Goal: Task Accomplishment & Management: Manage account settings

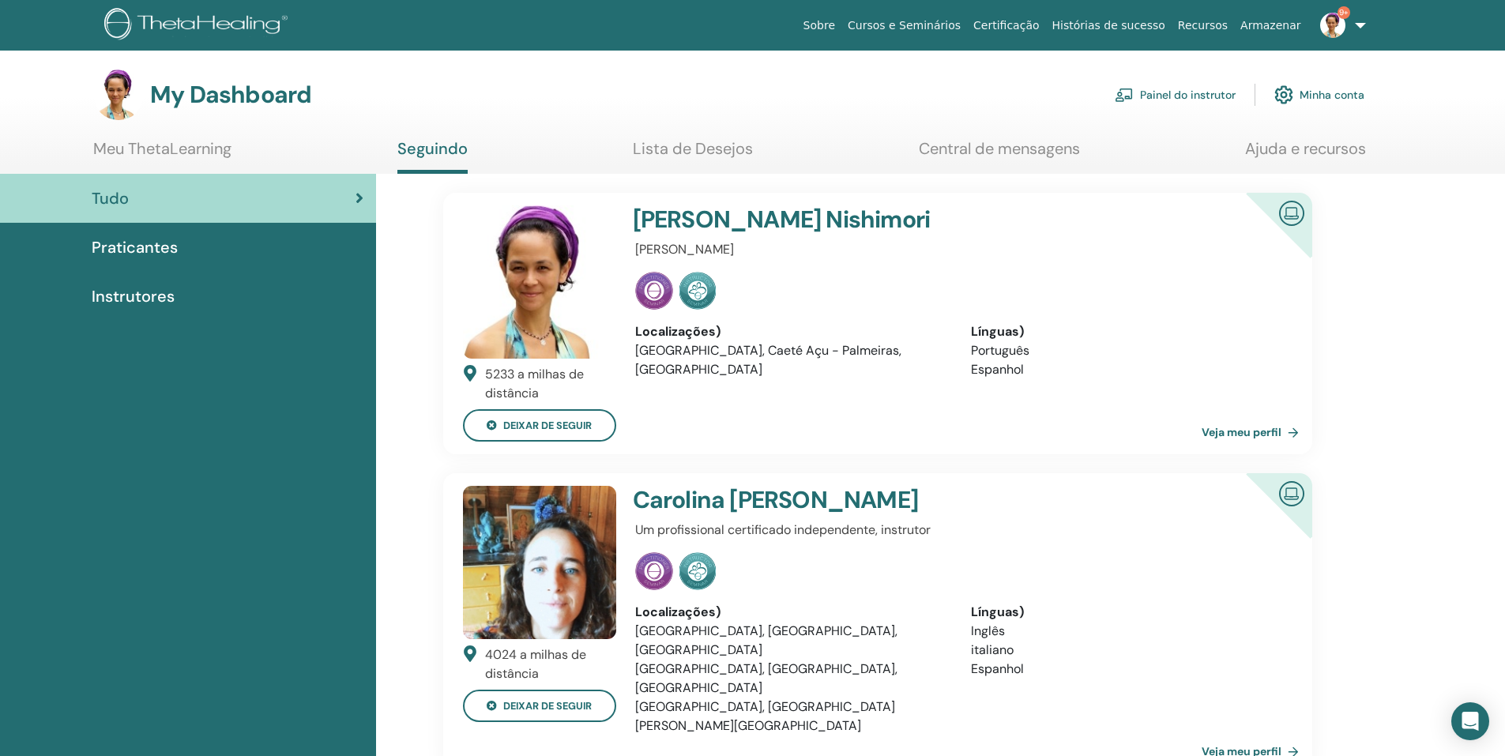
click at [1161, 94] on link "Painel do instrutor" at bounding box center [1175, 94] width 121 height 35
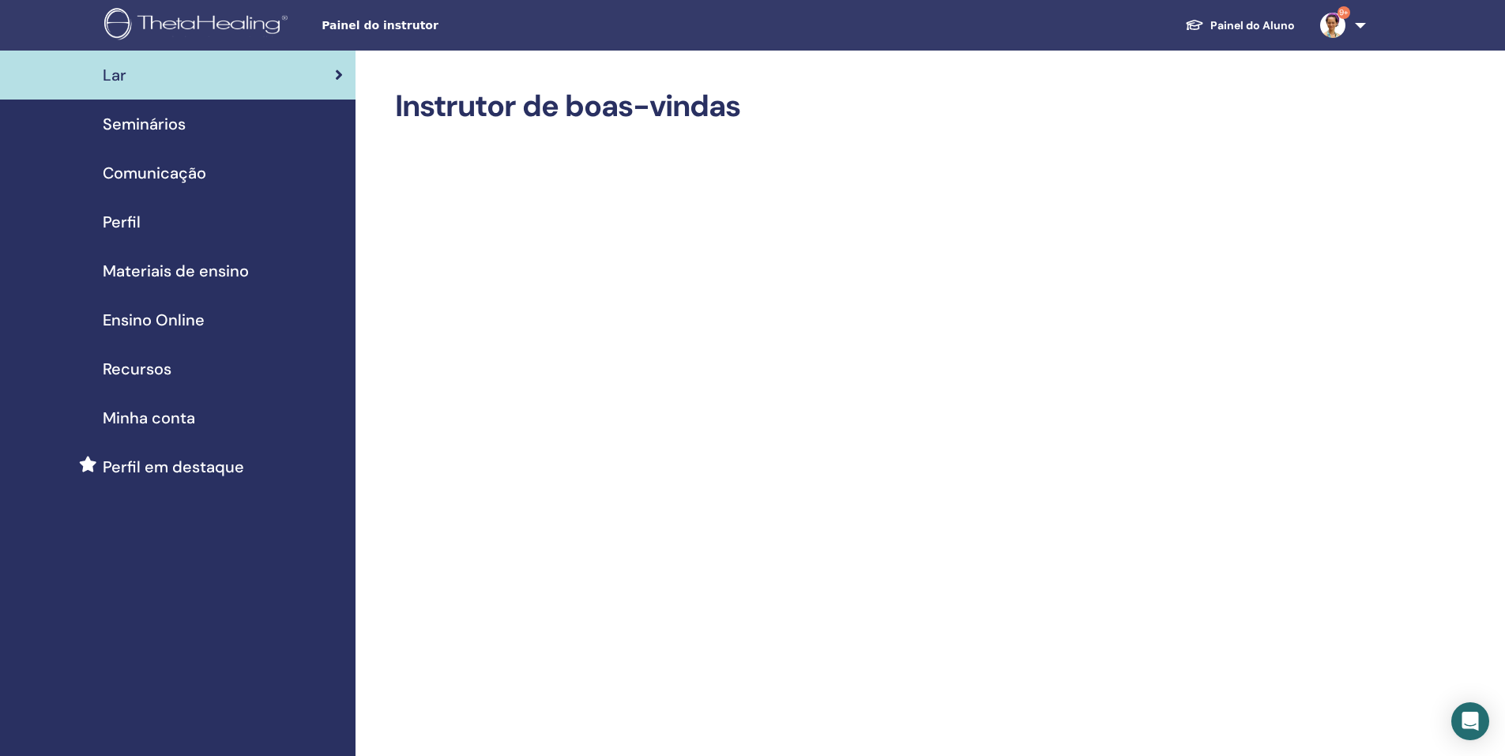
click at [183, 126] on span "Seminários" at bounding box center [144, 124] width 83 height 24
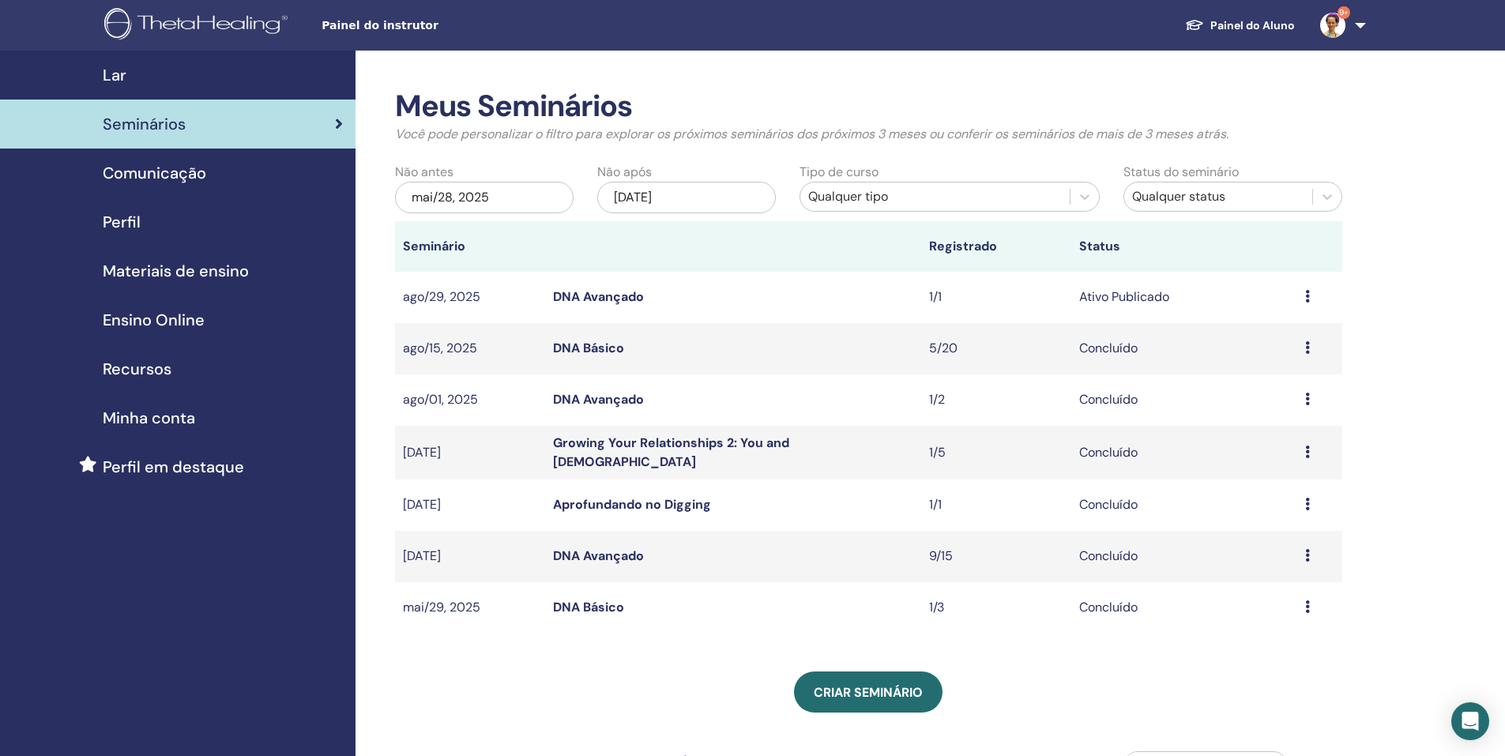
click at [603, 297] on link "DNA Avançado" at bounding box center [598, 296] width 91 height 17
click at [1301, 299] on td "Visualizar Editar Participantes Cancelar" at bounding box center [1320, 297] width 45 height 51
click at [1313, 297] on div "Visualizar Editar Participantes Cancelar" at bounding box center [1319, 297] width 29 height 19
click at [1286, 374] on p "Cancelar" at bounding box center [1277, 381] width 77 height 19
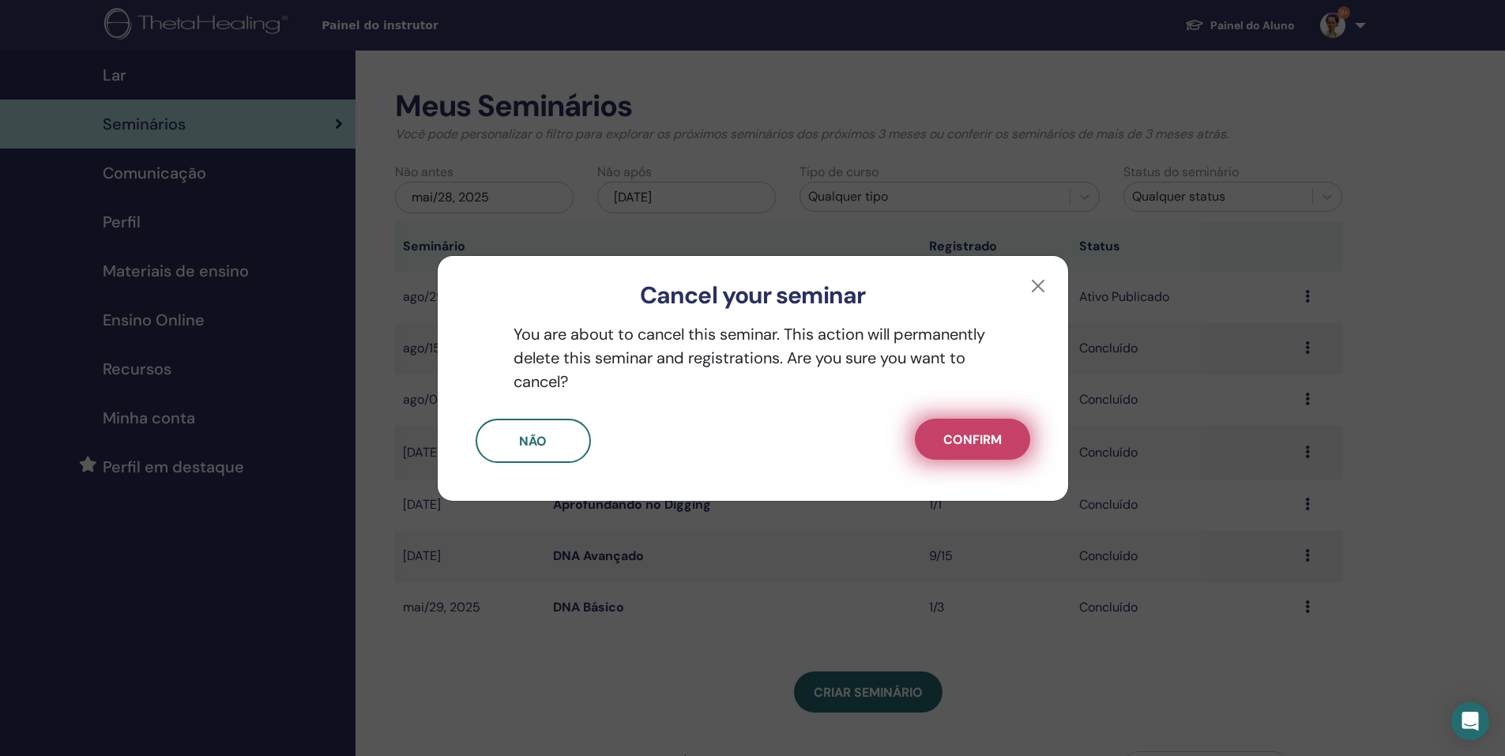
click at [970, 431] on span "Confirm" at bounding box center [973, 439] width 58 height 17
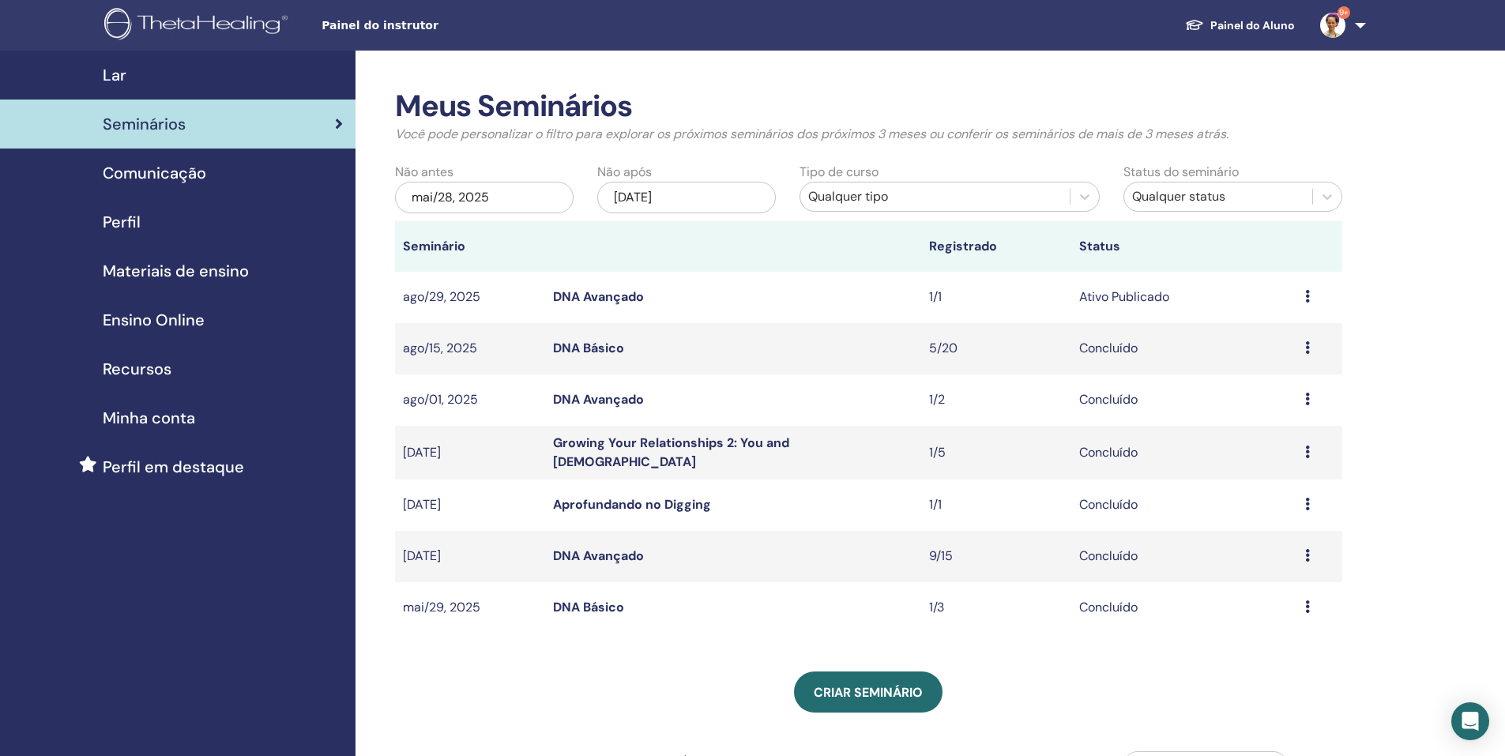
click at [1307, 298] on icon at bounding box center [1307, 296] width 5 height 13
click at [1374, 308] on div "Meus Seminários Você pode personalizar o filtro para explorar os próximos semin…" at bounding box center [920, 583] width 1129 height 1065
click at [1305, 298] on icon at bounding box center [1307, 296] width 5 height 13
click at [1257, 331] on link "Editar" at bounding box center [1248, 334] width 35 height 17
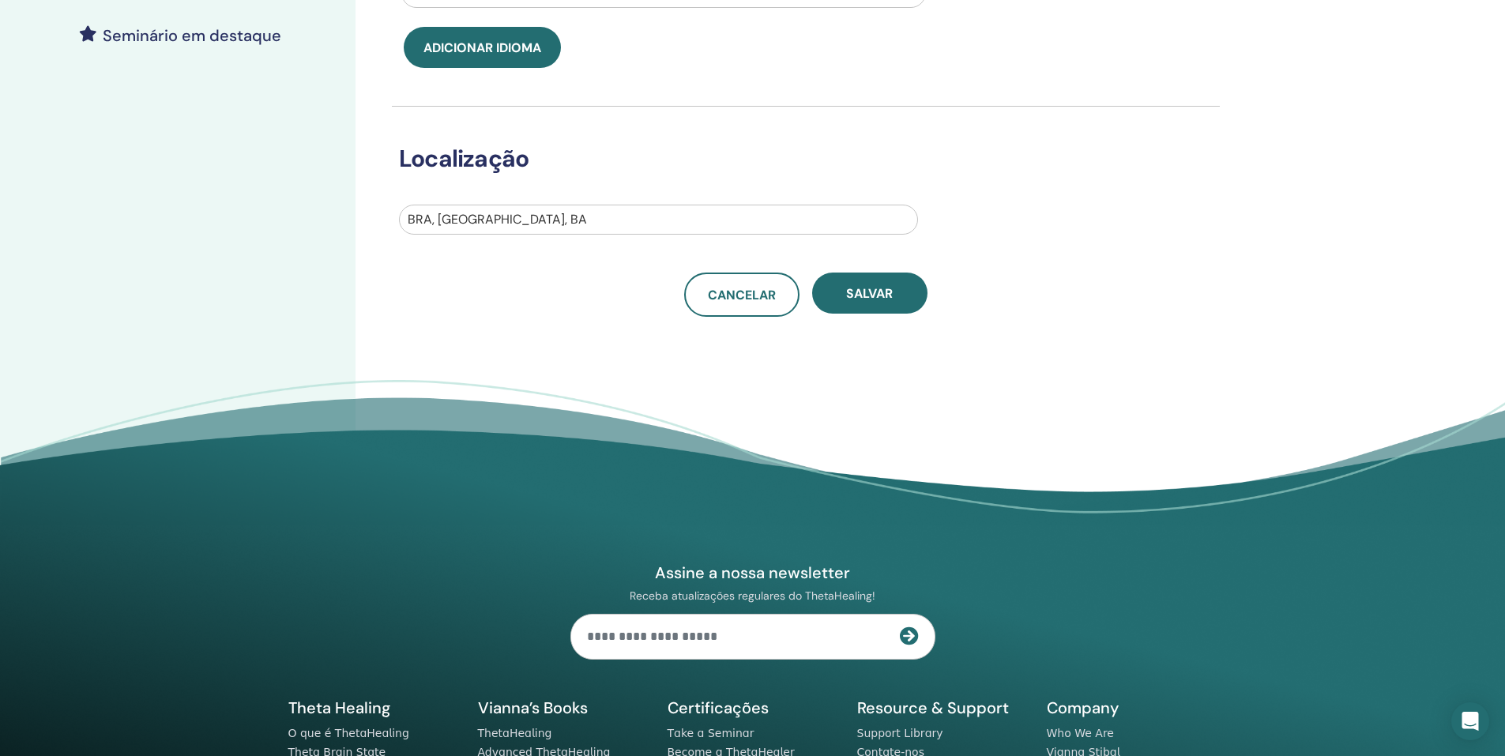
scroll to position [474, 0]
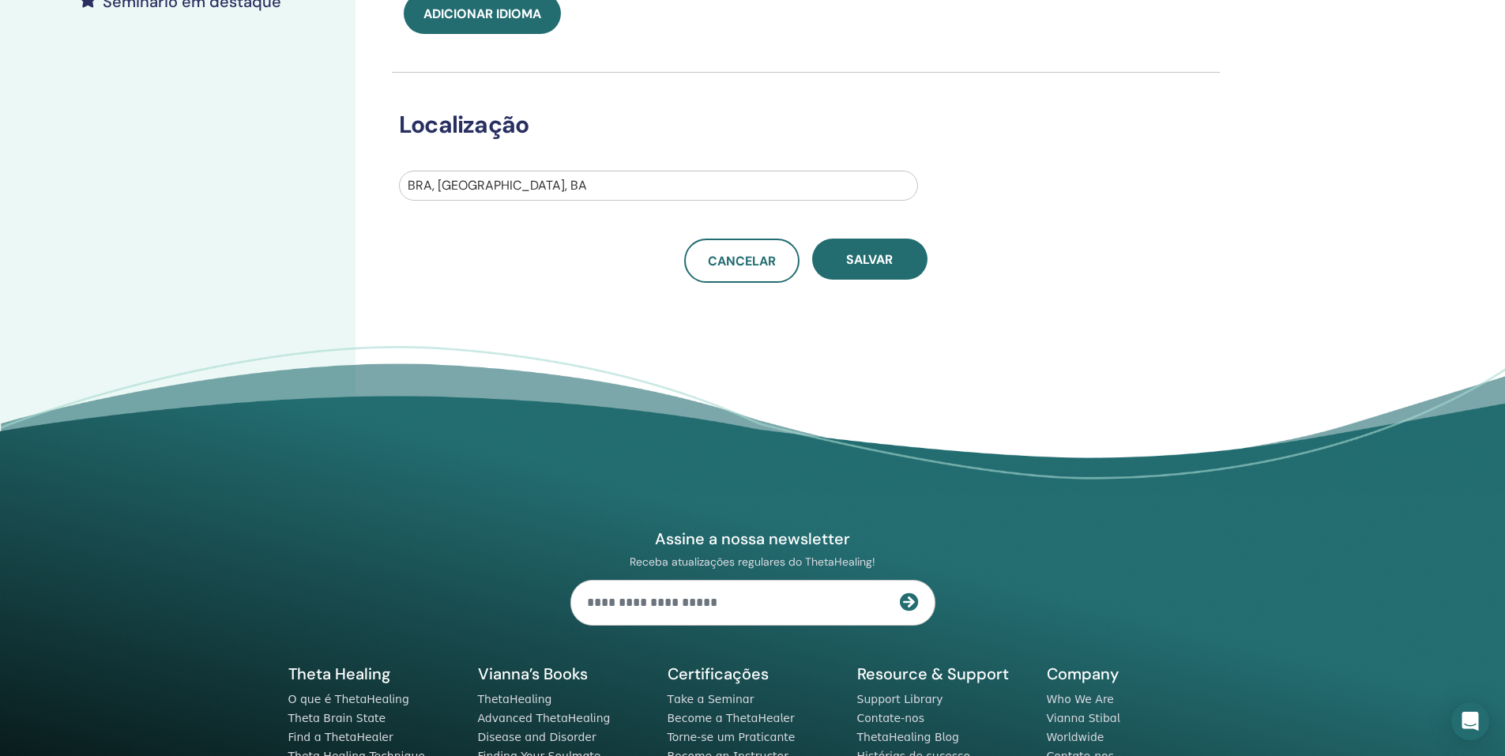
click at [891, 280] on div "Salvar" at bounding box center [869, 261] width 115 height 44
click at [895, 262] on button "Salvar" at bounding box center [869, 259] width 115 height 41
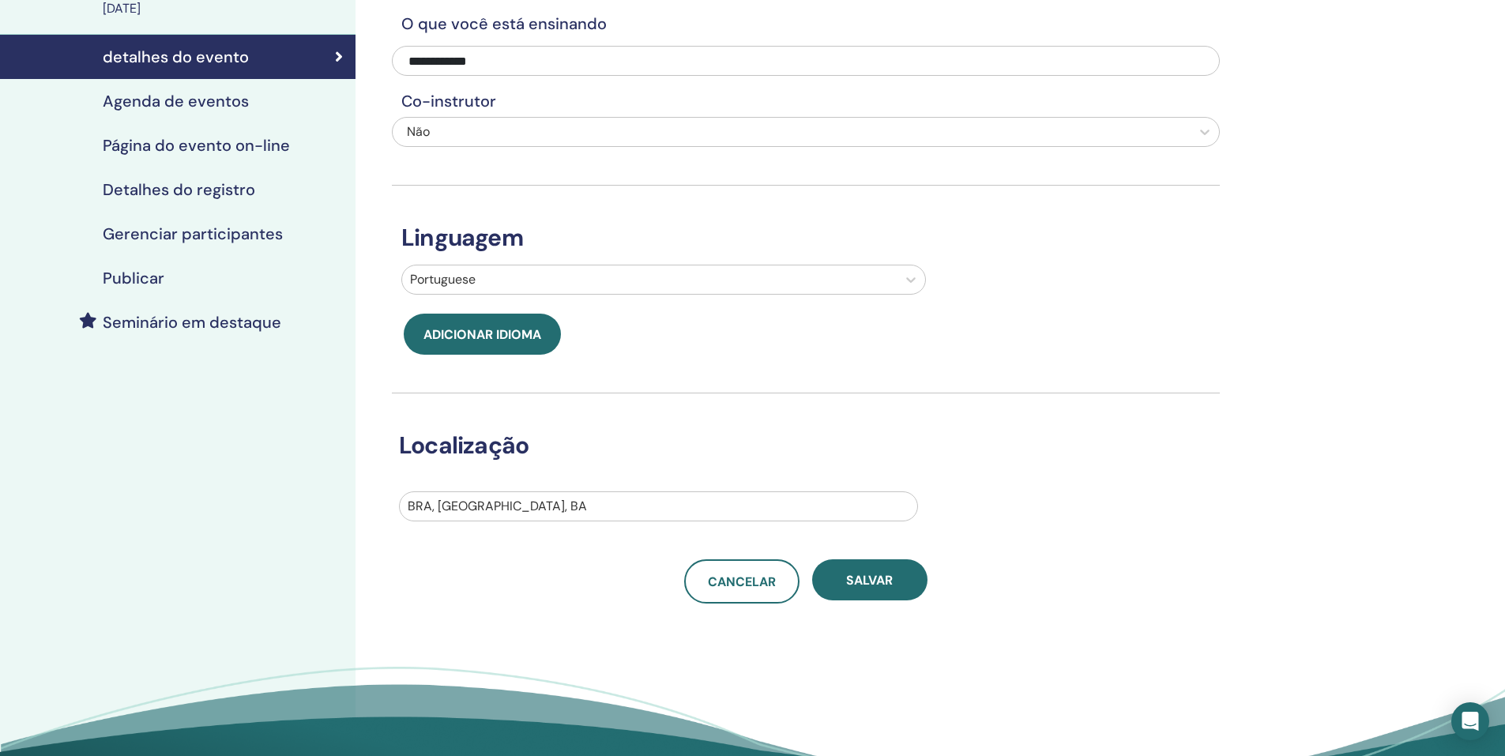
scroll to position [158, 0]
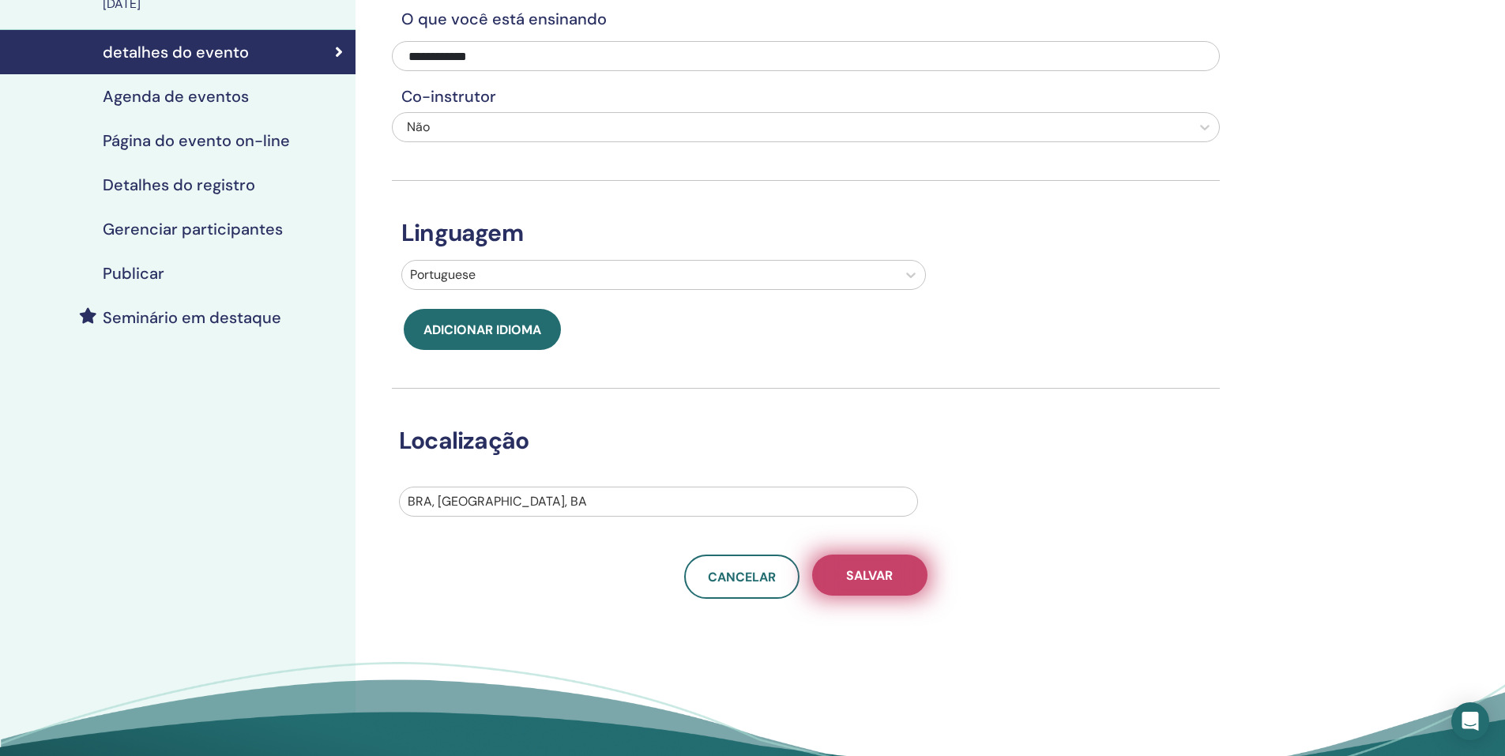
click at [877, 567] on span "Salvar" at bounding box center [869, 575] width 47 height 17
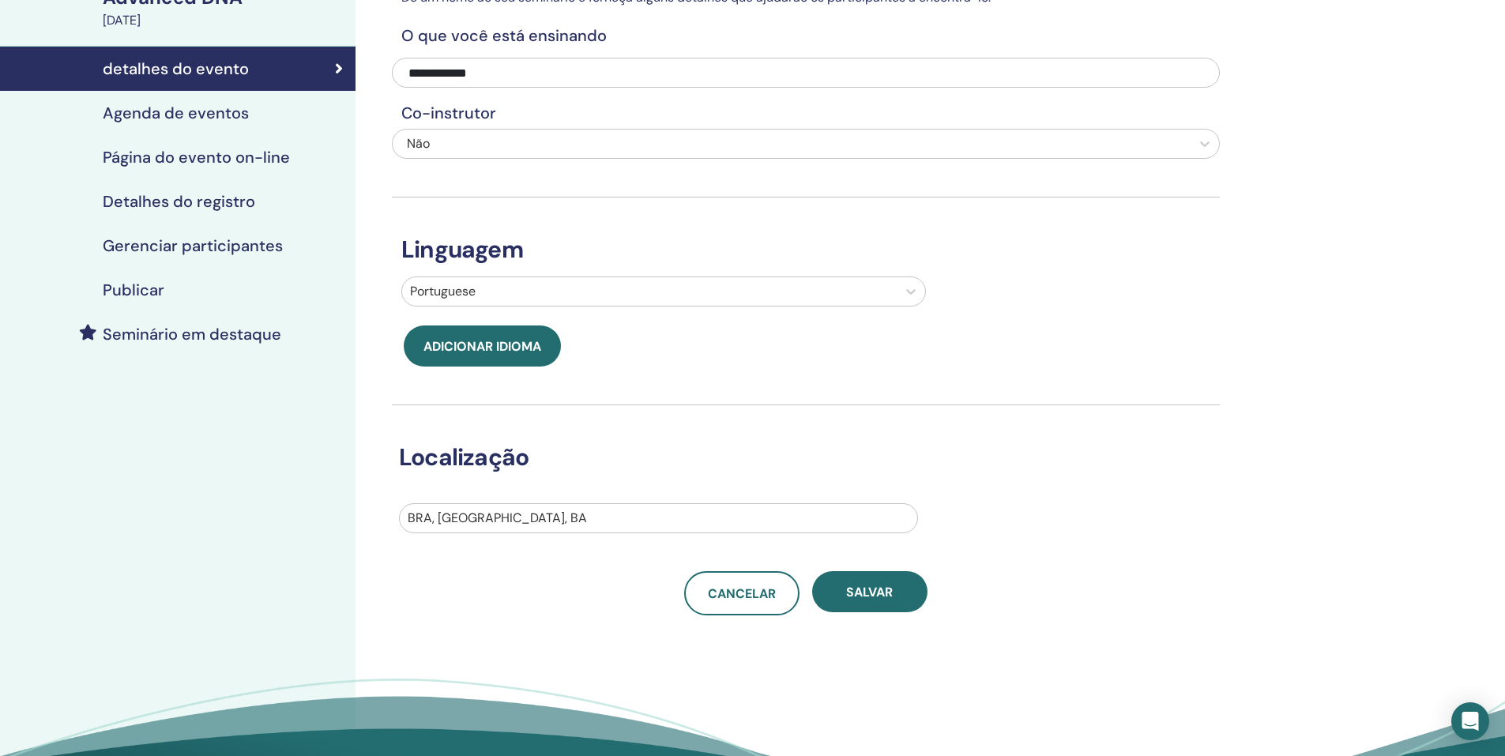
scroll to position [158, 0]
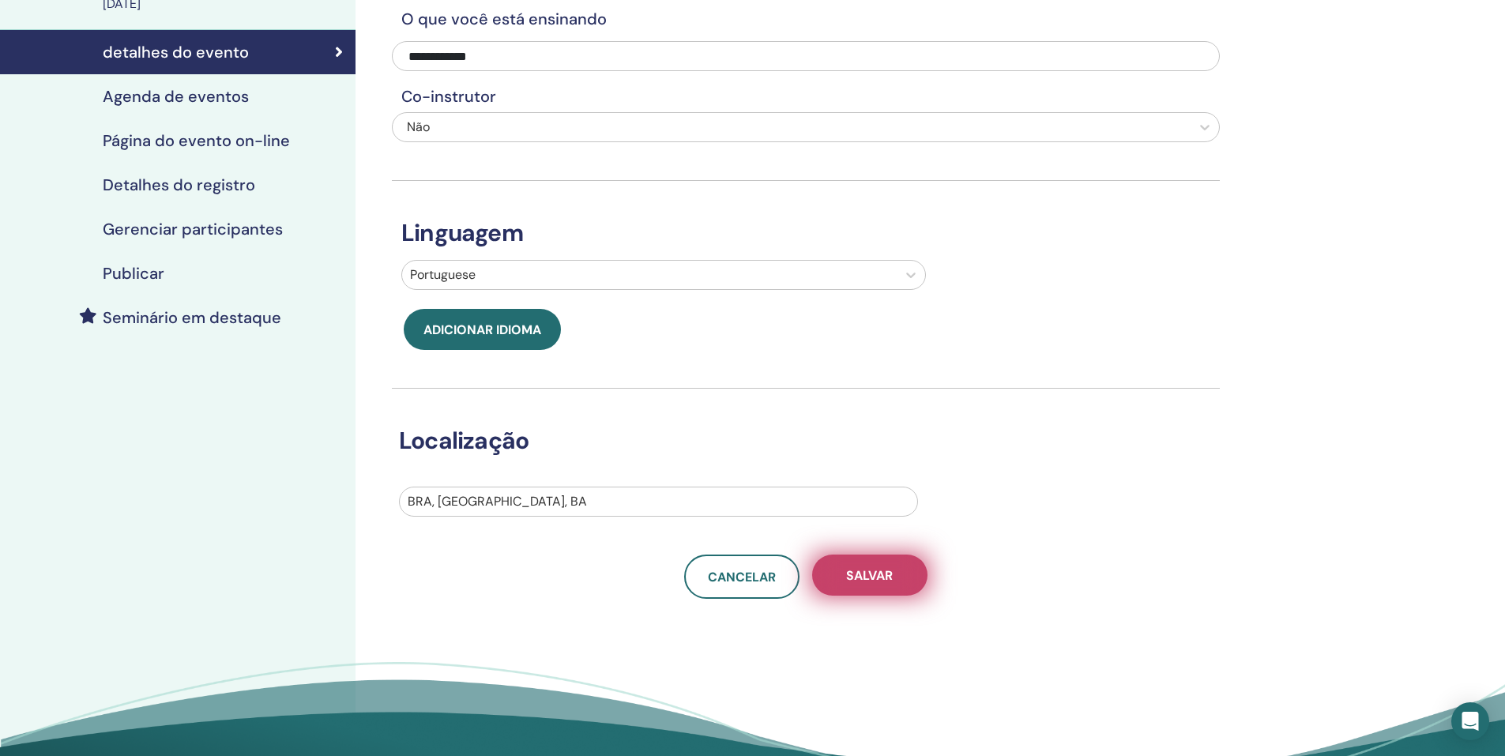
click at [853, 587] on button "Salvar" at bounding box center [869, 575] width 115 height 41
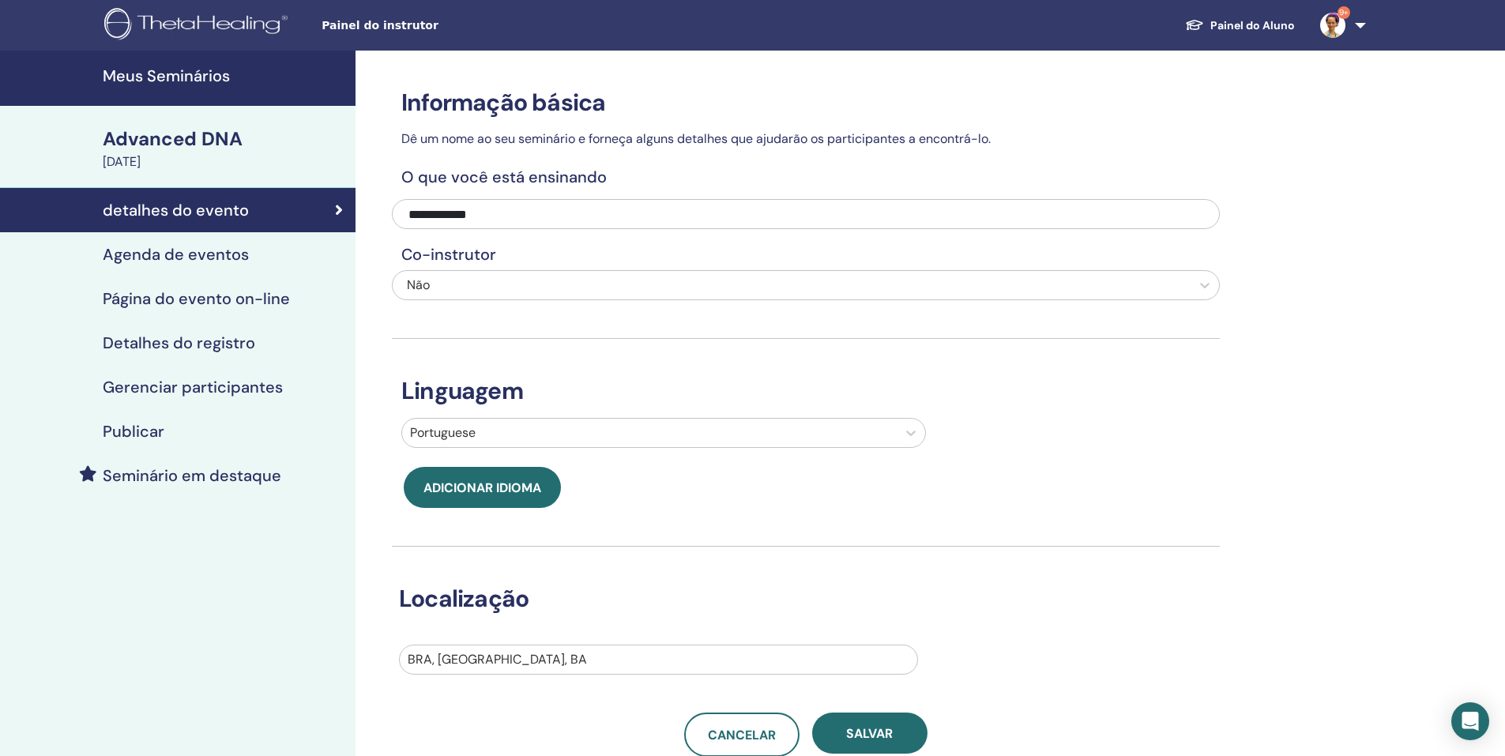
click at [219, 211] on h4 "detalhes do evento" at bounding box center [176, 210] width 146 height 19
click at [227, 345] on h4 "Detalhes do registro" at bounding box center [179, 342] width 153 height 19
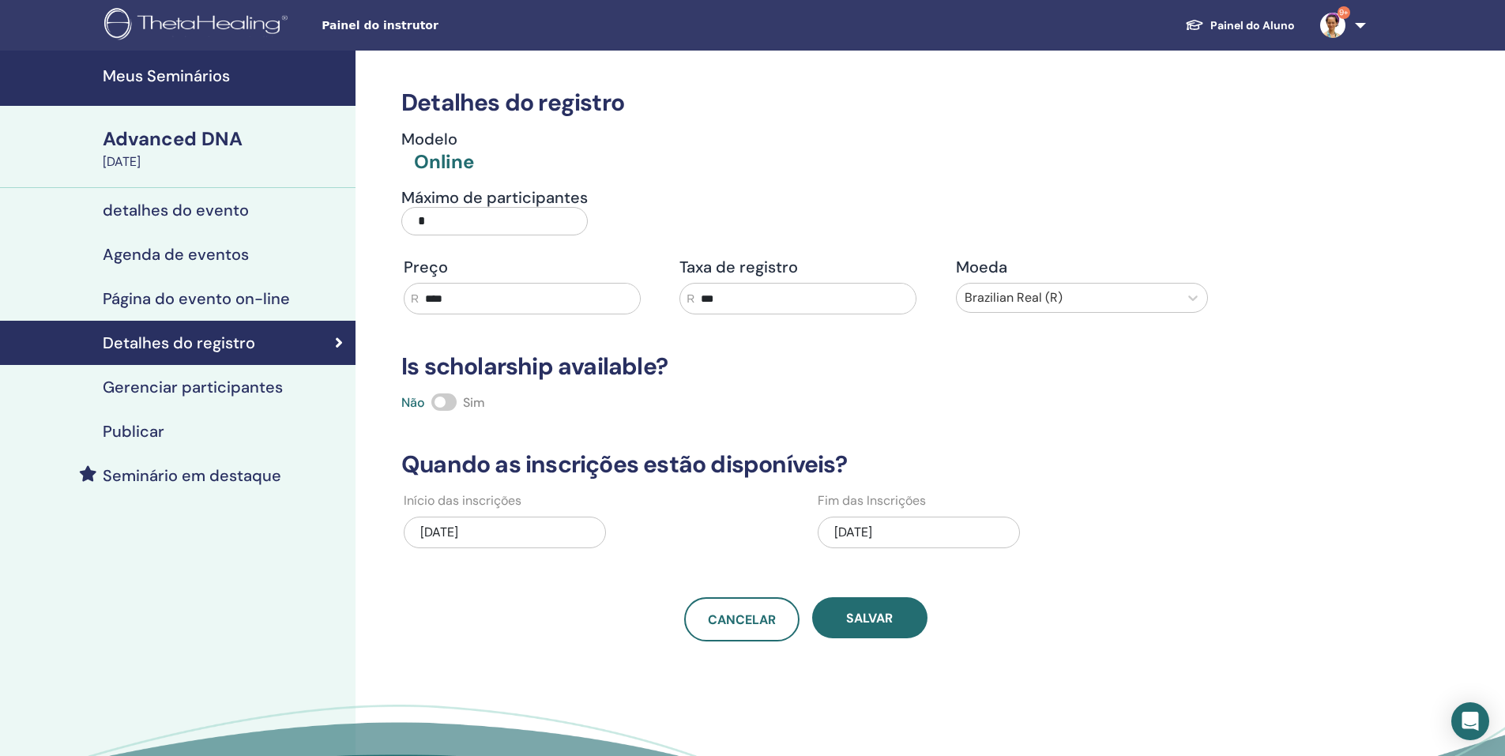
drag, startPoint x: 492, startPoint y: 236, endPoint x: 360, endPoint y: 227, distance: 132.3
click at [360, 227] on div "Detalhes do registro Modelo Online Máximo de participantes * Preço R **** Taxa …" at bounding box center [858, 457] width 1004 height 812
type input "**"
click at [869, 628] on button "Salvar" at bounding box center [869, 617] width 115 height 41
click at [876, 629] on button "Salvar" at bounding box center [869, 617] width 115 height 41
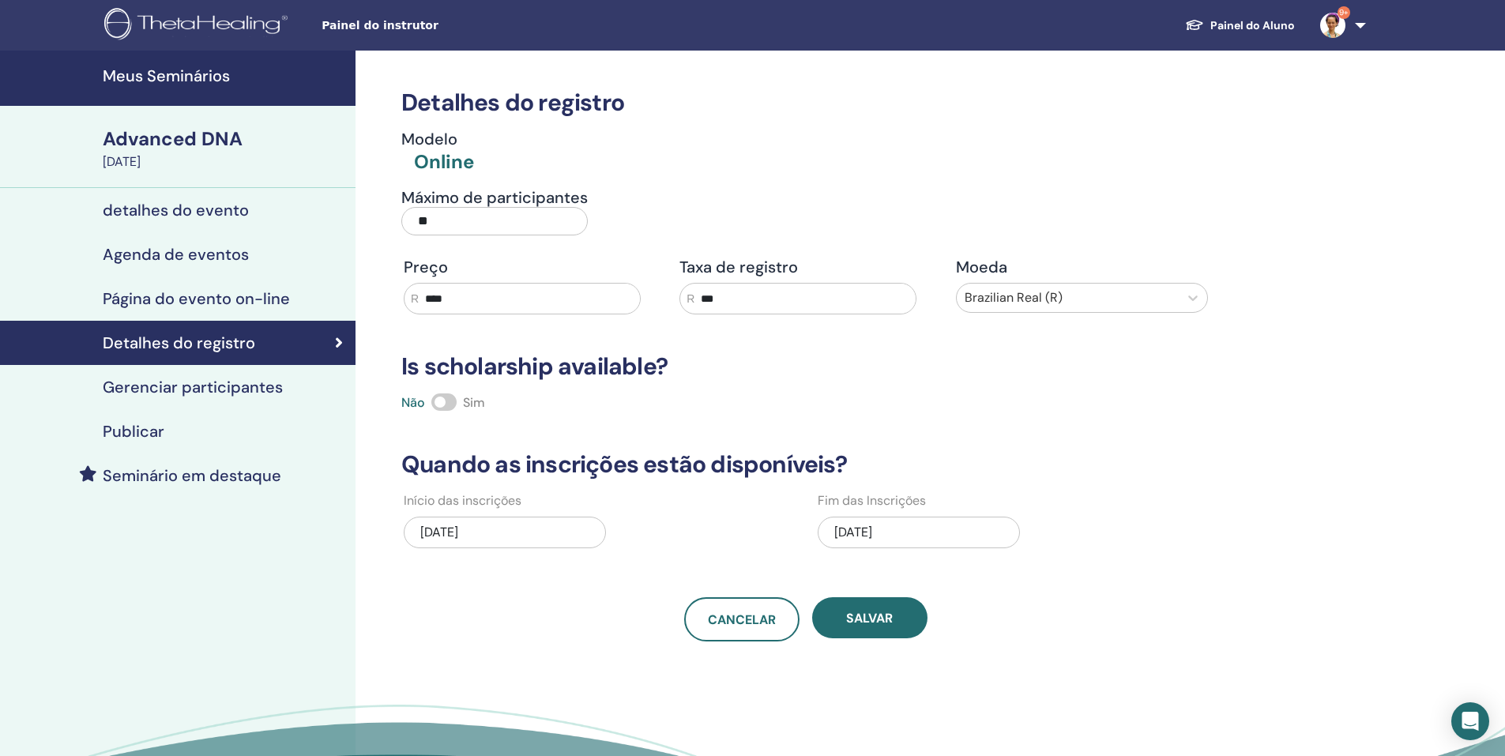
click at [209, 216] on h4 "detalhes do evento" at bounding box center [176, 210] width 146 height 19
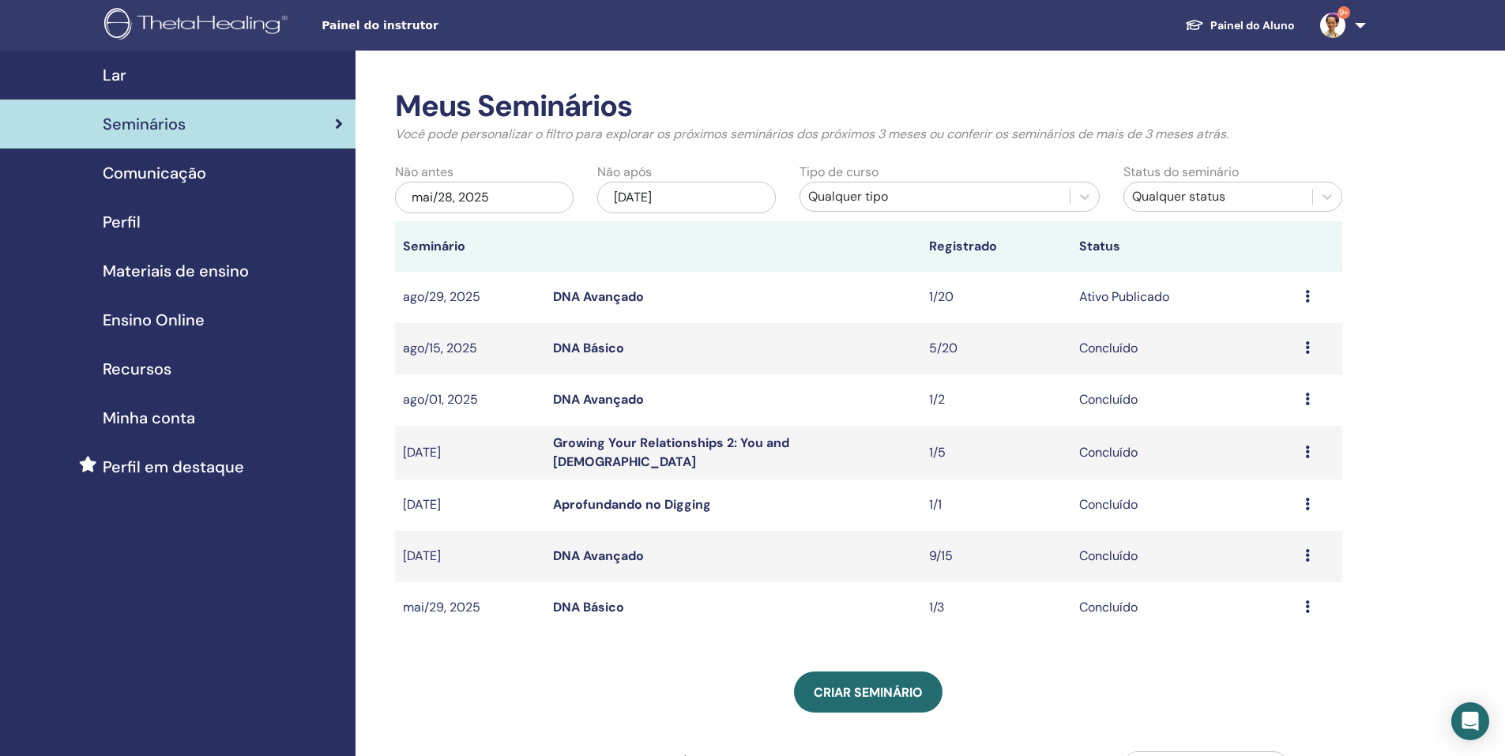
click at [1310, 298] on div "Visualizar Editar Participantes Cancelar" at bounding box center [1319, 297] width 29 height 19
click at [628, 292] on link "DNA Avançado" at bounding box center [598, 296] width 91 height 17
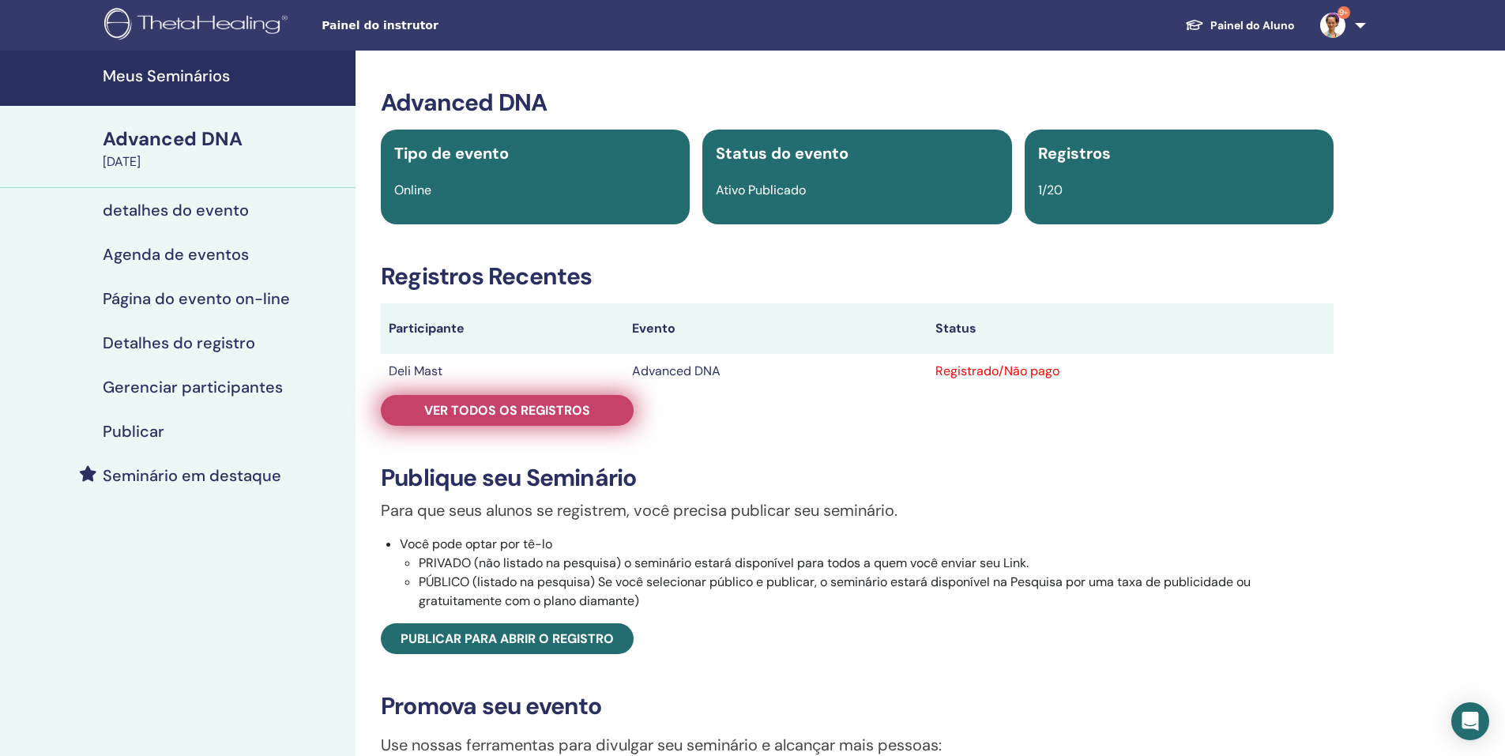
click at [591, 412] on link "Ver todos os registros" at bounding box center [507, 410] width 253 height 31
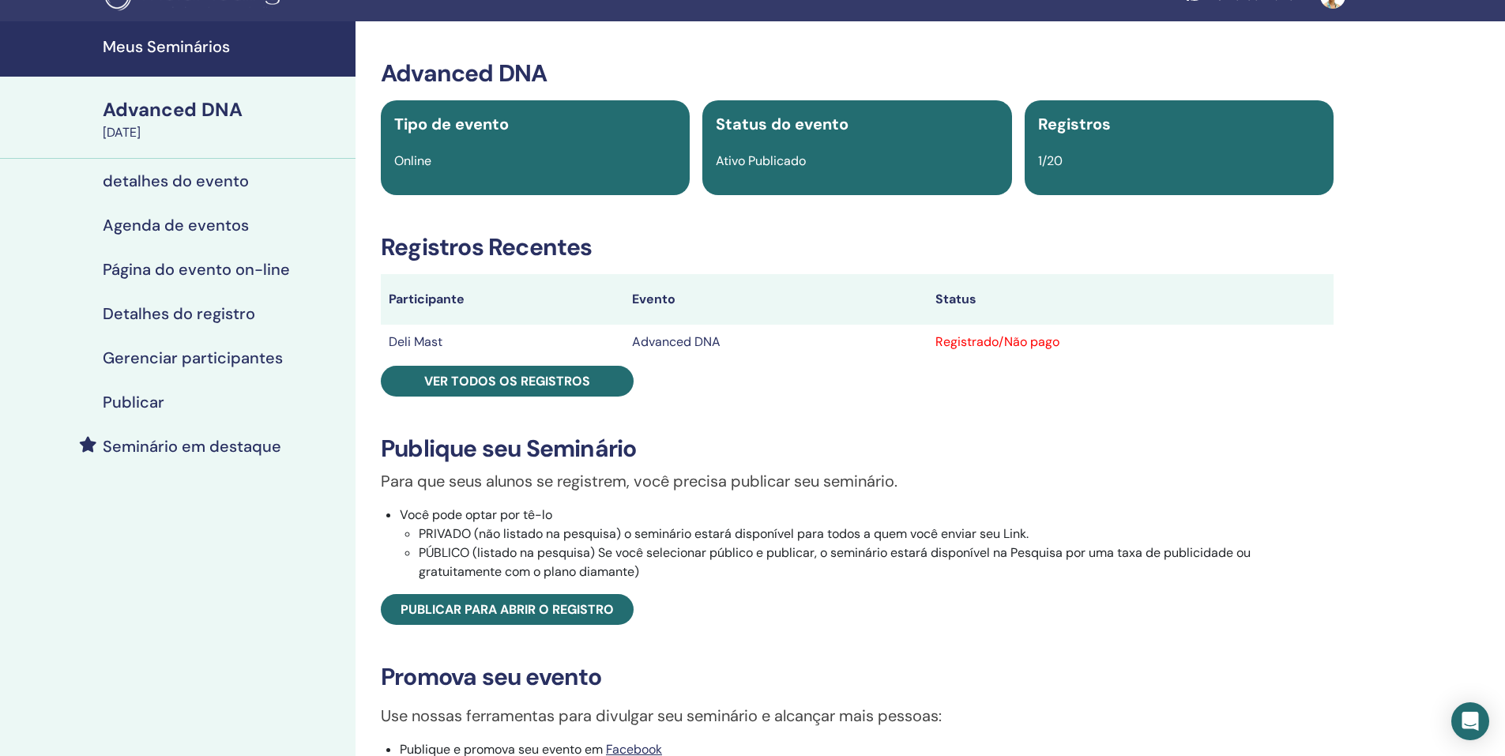
scroll to position [79, 0]
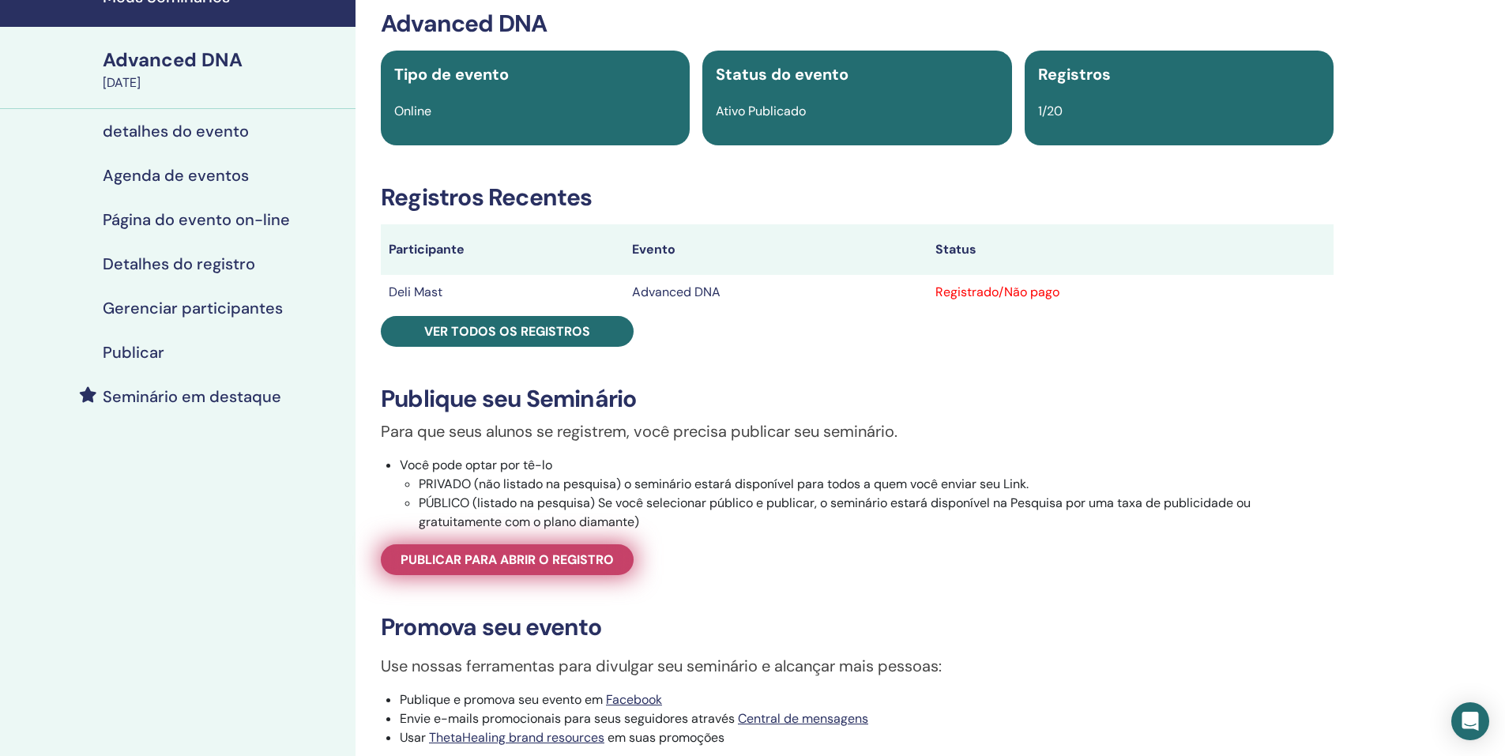
click at [574, 568] on span "Publicar para abrir o registro" at bounding box center [507, 560] width 213 height 17
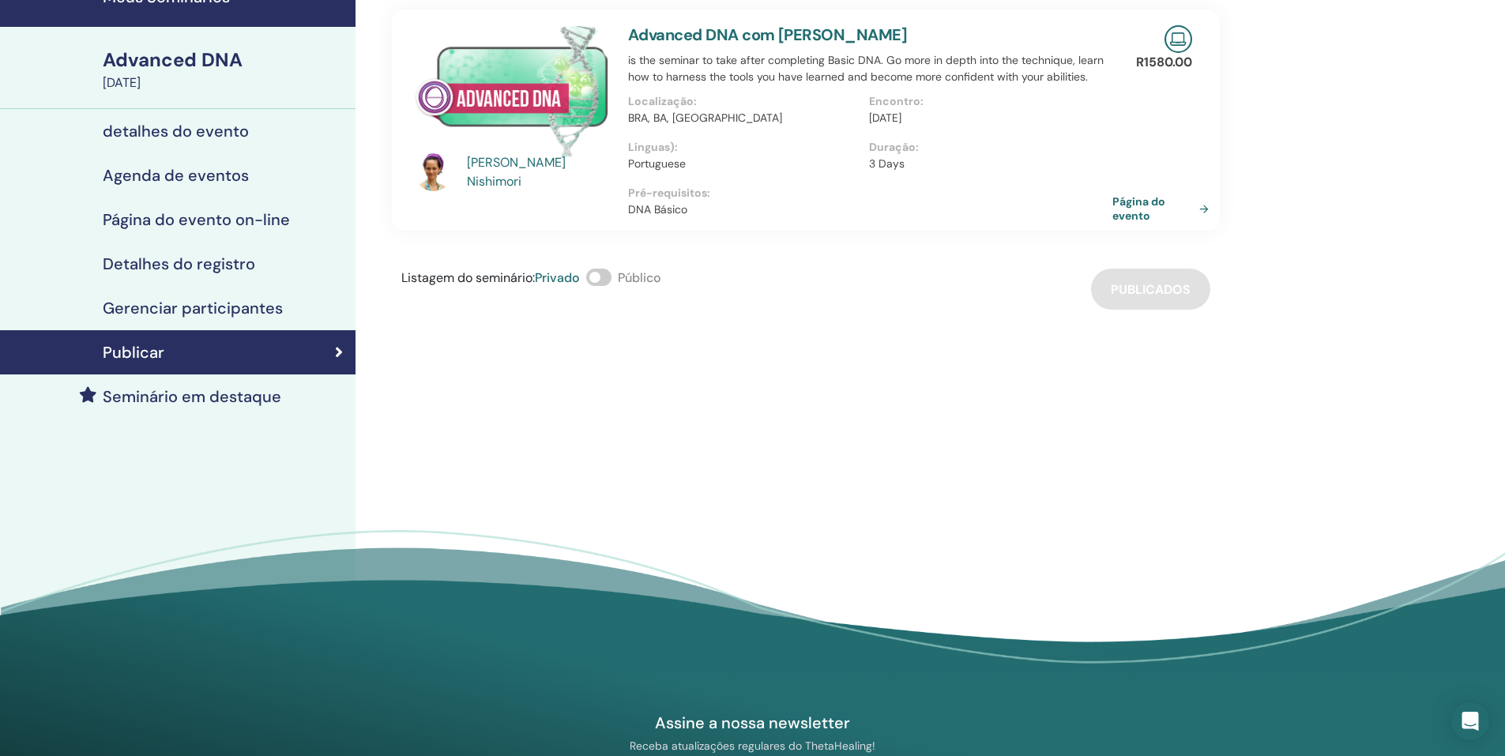
click at [1128, 208] on link "Página do evento" at bounding box center [1164, 208] width 103 height 28
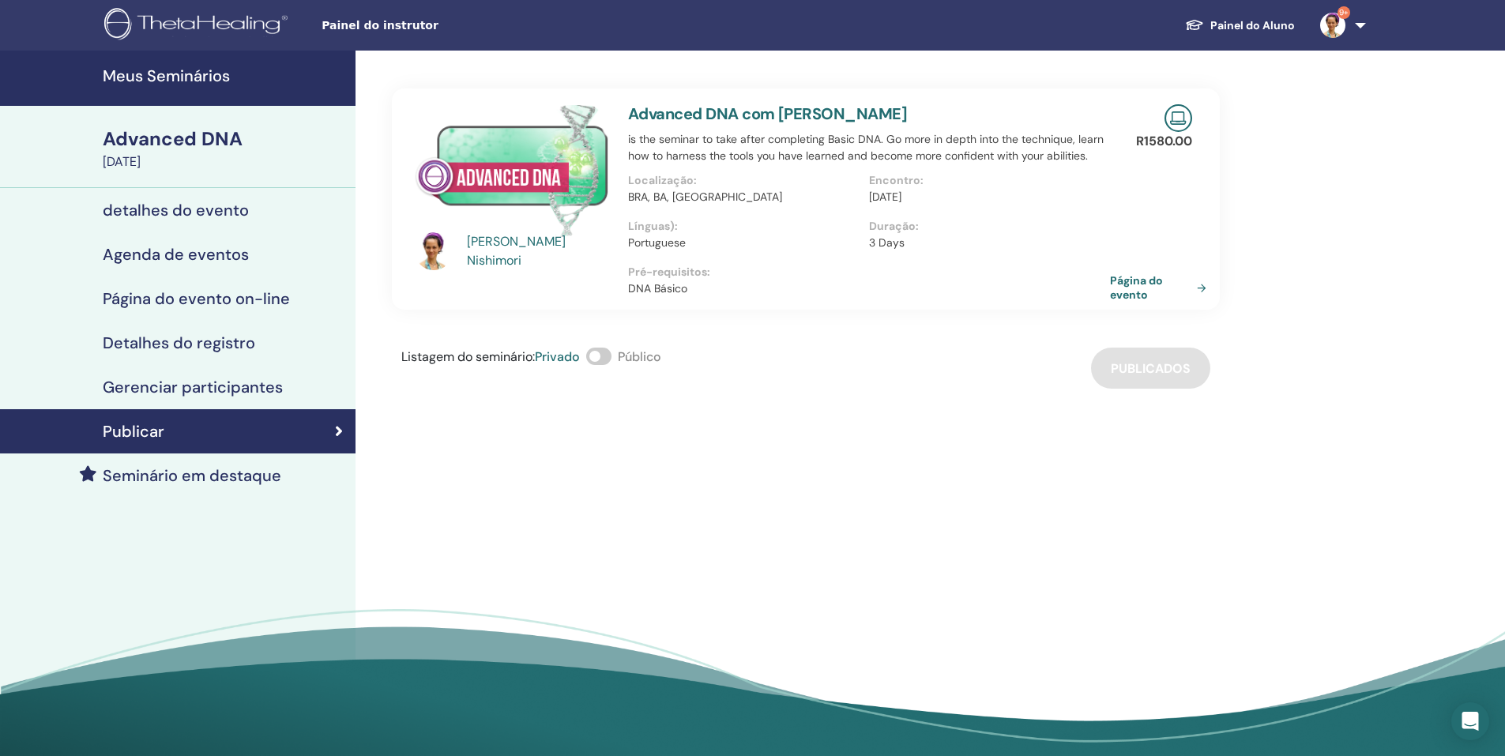
scroll to position [79, 0]
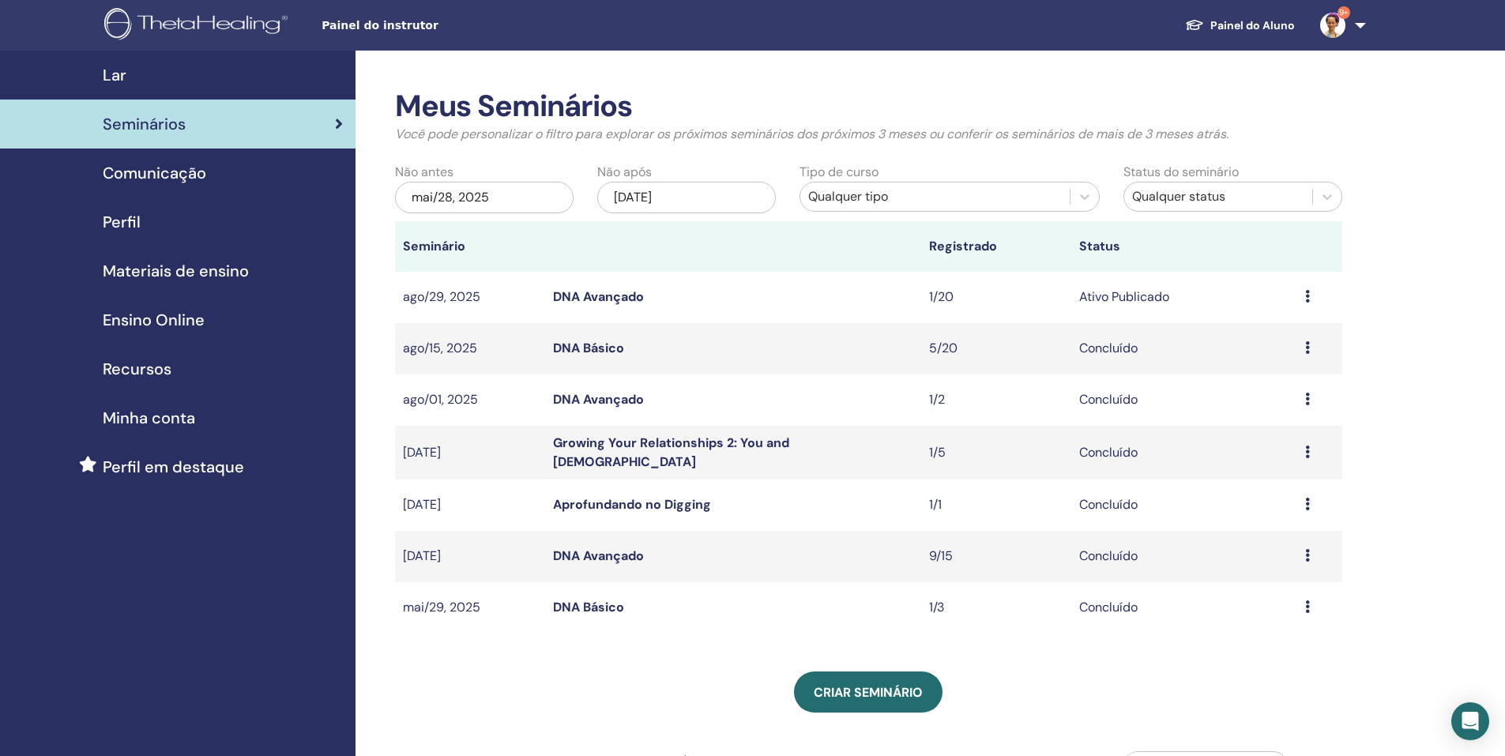
click at [222, 266] on span "Materiais de ensino" at bounding box center [176, 271] width 146 height 24
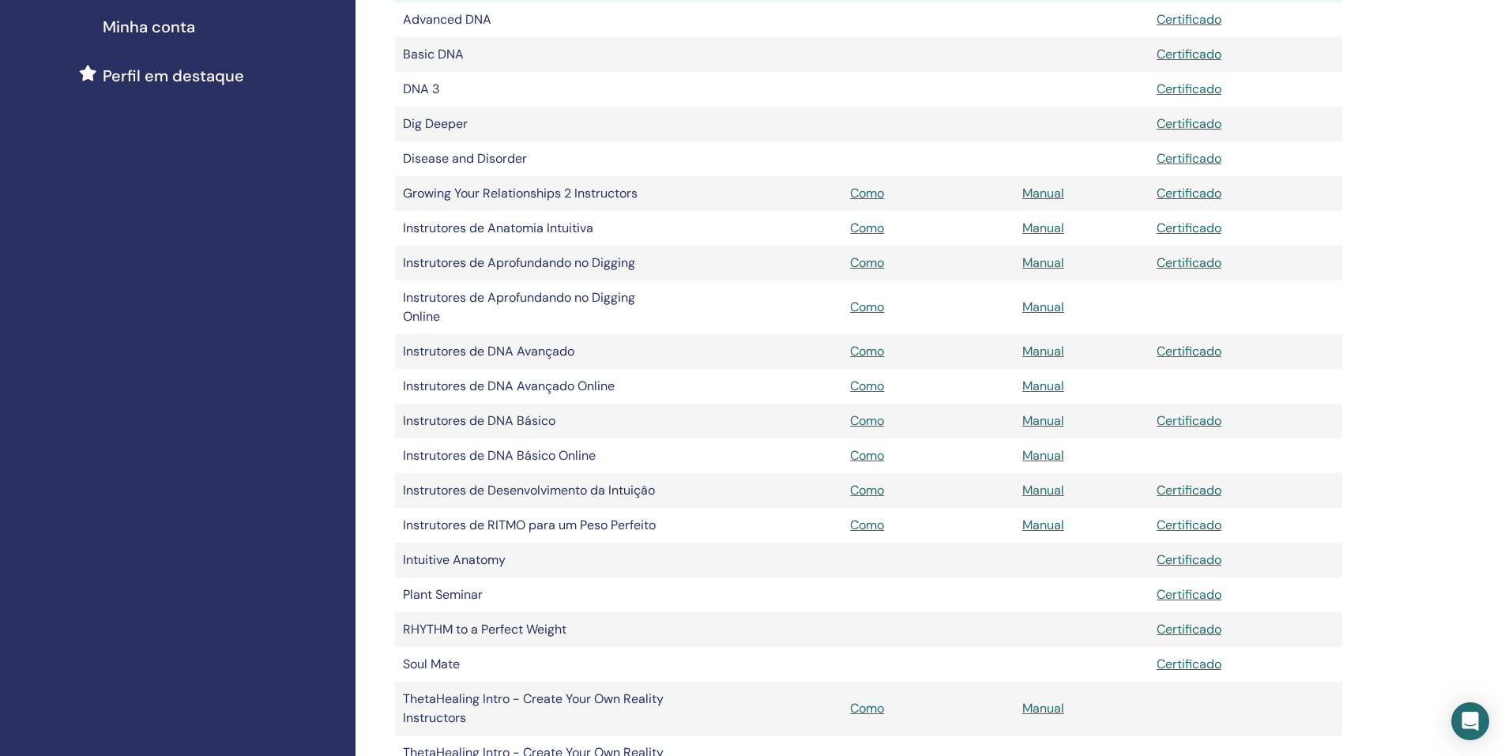
scroll to position [395, 0]
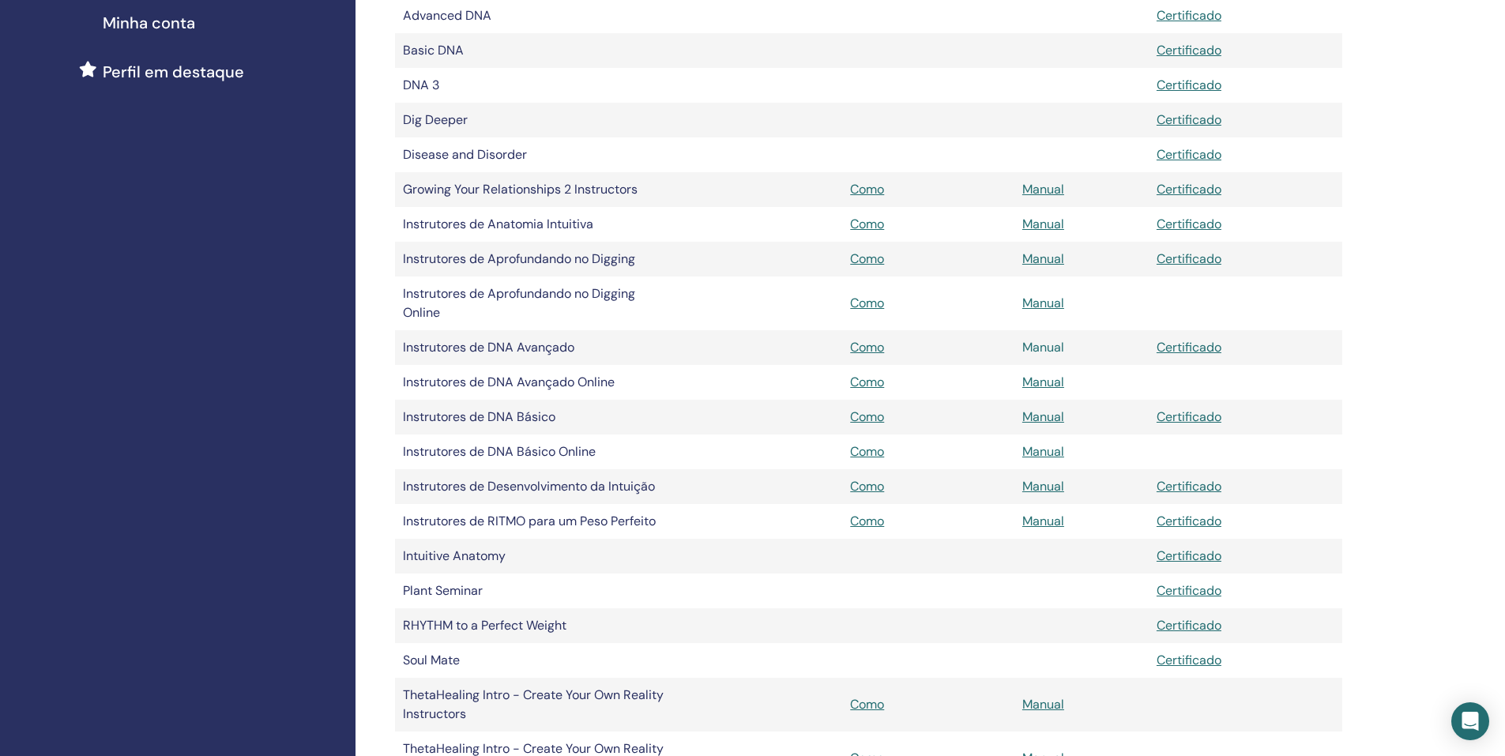
click at [1037, 343] on link "Manual" at bounding box center [1044, 347] width 42 height 17
